Goal: Information Seeking & Learning: Learn about a topic

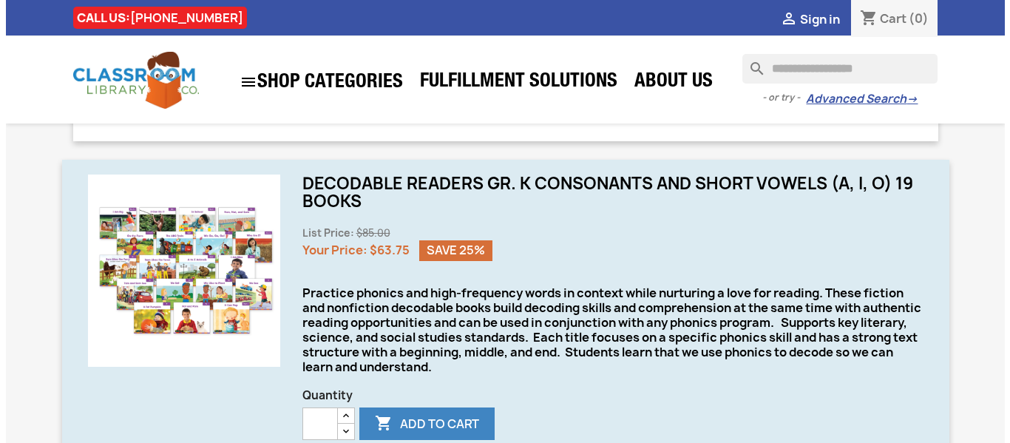
scroll to position [357, 0]
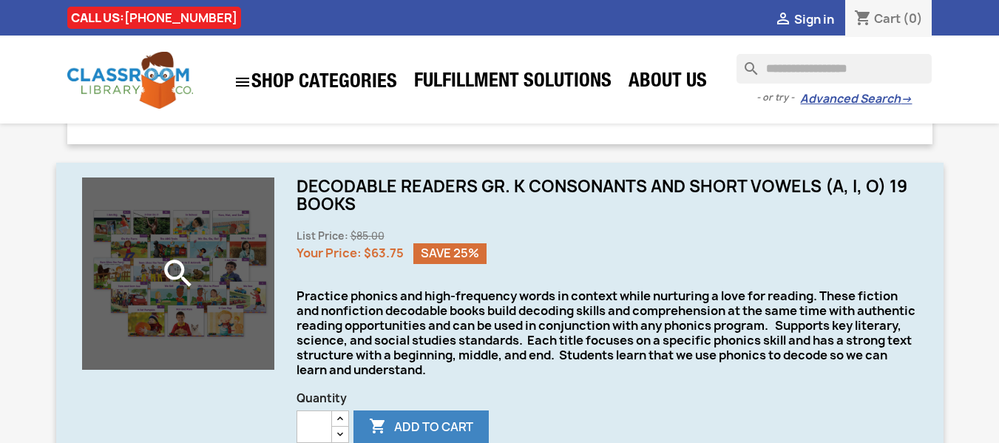
click at [141, 316] on div "search" at bounding box center [178, 273] width 192 height 192
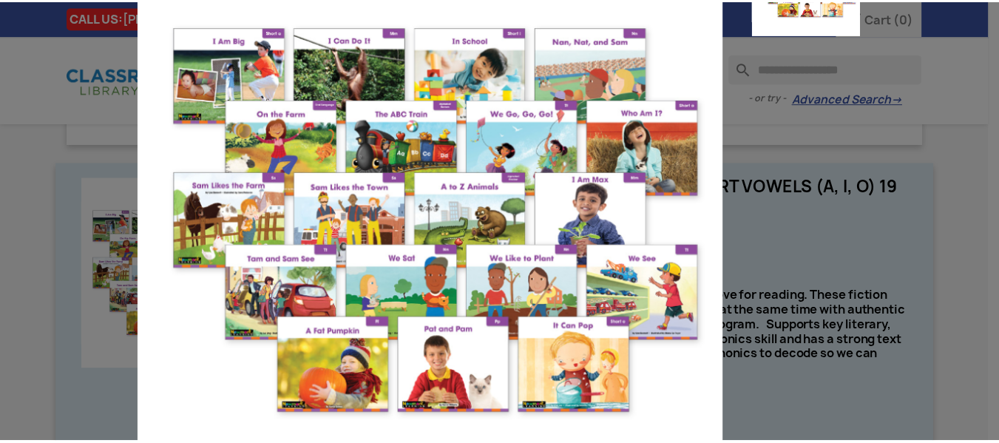
scroll to position [107, 0]
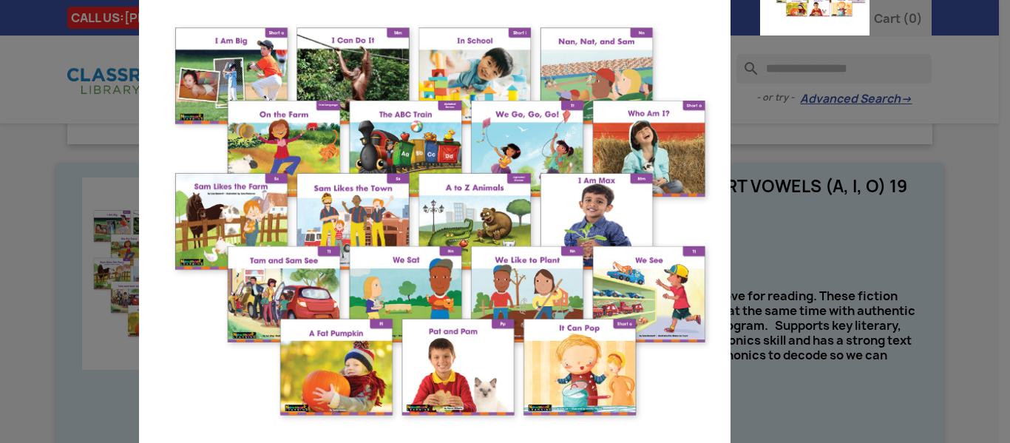
click at [886, 235] on div "Practice phonics and high-frequency words in context while nurturing a love for…" at bounding box center [505, 221] width 1010 height 443
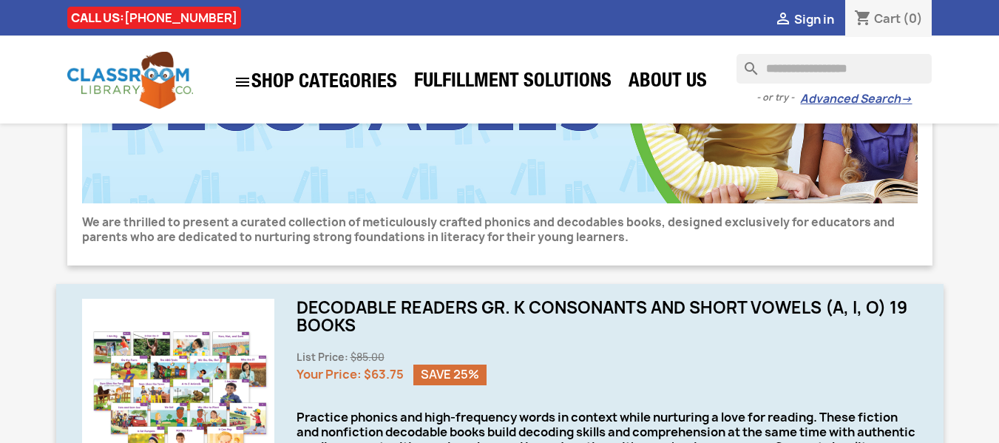
scroll to position [222, 0]
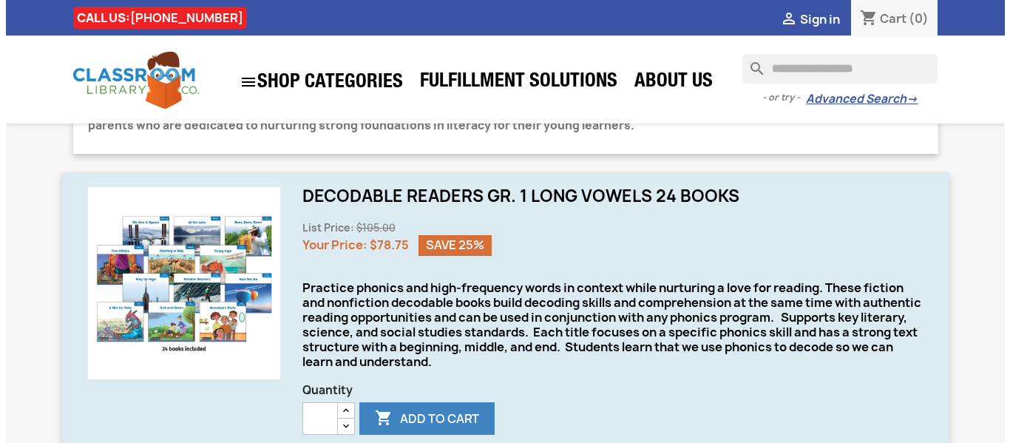
scroll to position [354, 0]
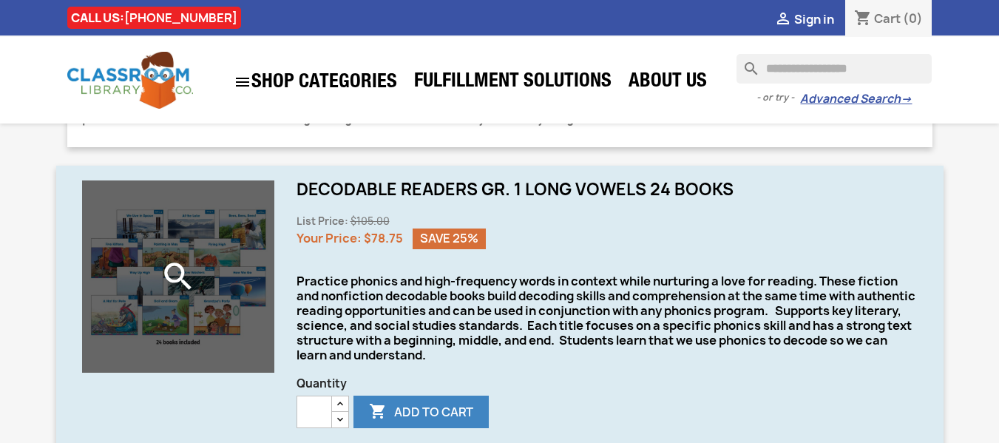
click at [173, 267] on icon "search" at bounding box center [178, 276] width 37 height 37
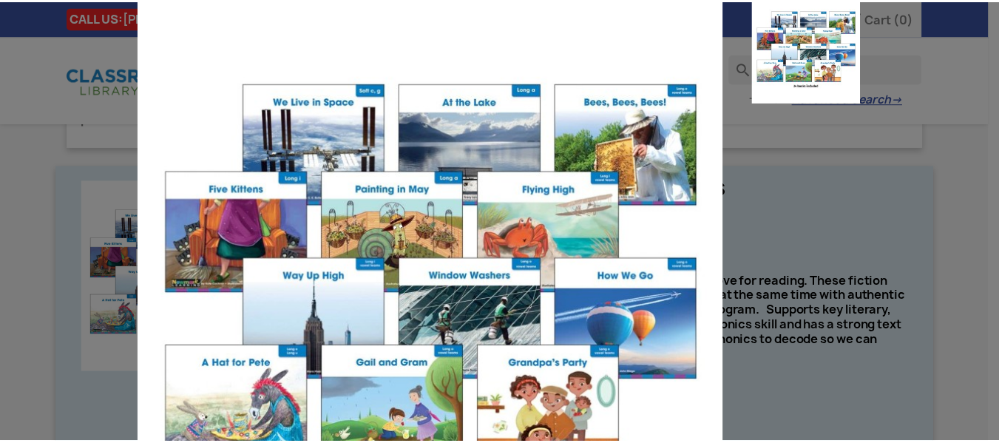
scroll to position [0, 0]
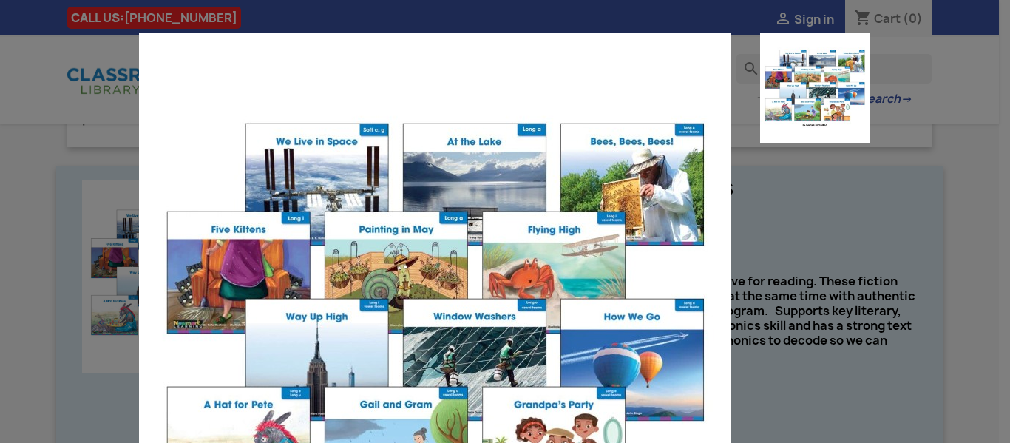
click at [33, 154] on div "Practice phonics and high-frequency words in context while nurturing a love for…" at bounding box center [505, 221] width 1010 height 443
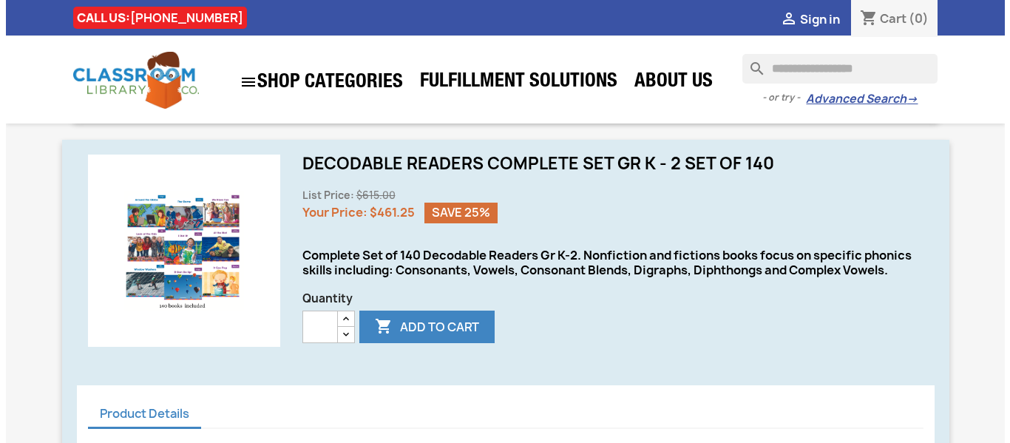
scroll to position [367, 0]
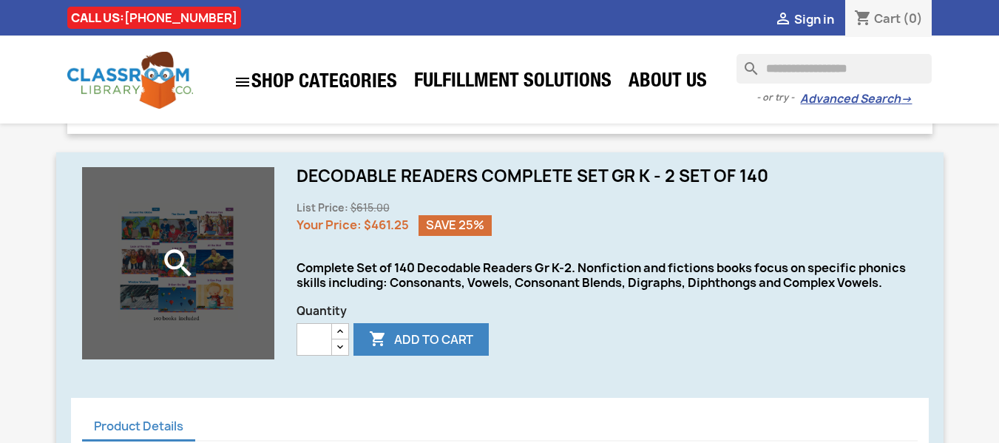
click at [252, 218] on div "search" at bounding box center [178, 263] width 192 height 192
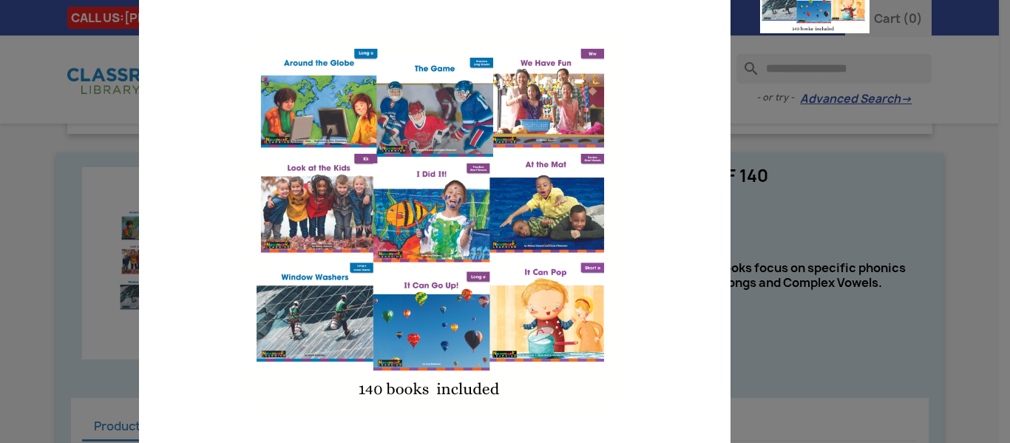
scroll to position [0, 0]
